Goal: Find specific page/section: Find specific page/section

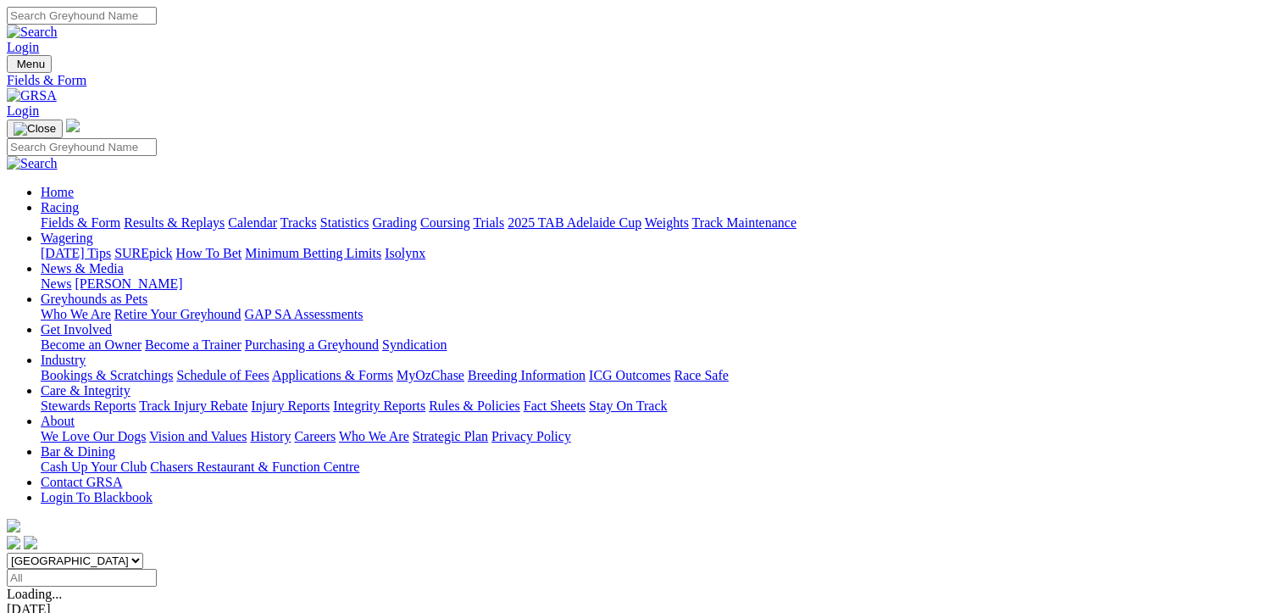
scroll to position [261, 0]
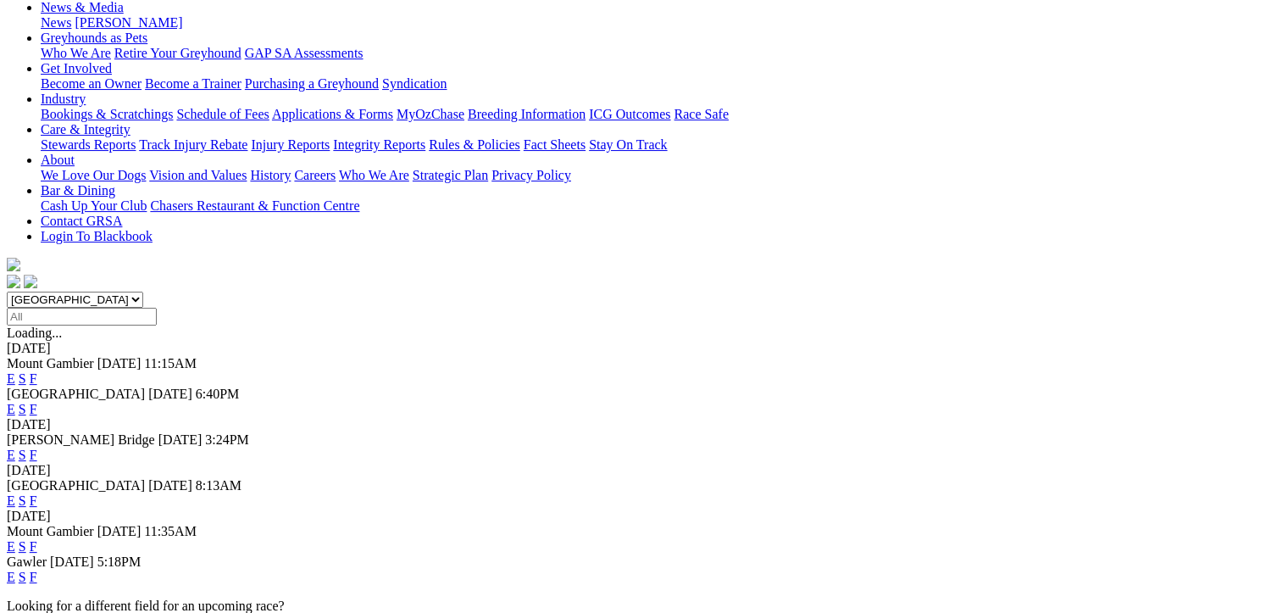
click at [37, 493] on link "F" at bounding box center [34, 500] width 8 height 14
